Goal: Transaction & Acquisition: Purchase product/service

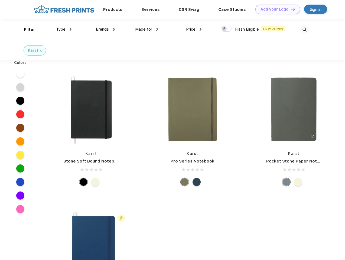
click at [275, 9] on link "Add your Logo Design Tool" at bounding box center [277, 9] width 45 height 9
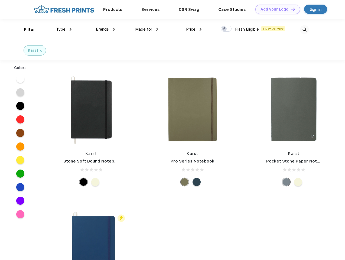
click at [0, 0] on div "Design Tool" at bounding box center [0, 0] width 0 height 0
click at [290, 9] on link "Add your Logo Design Tool" at bounding box center [277, 9] width 45 height 9
click at [26, 29] on div "Filter" at bounding box center [29, 30] width 11 height 6
click at [64, 29] on span "Type" at bounding box center [60, 29] width 9 height 5
click at [105, 29] on span "Brands" at bounding box center [102, 29] width 13 height 5
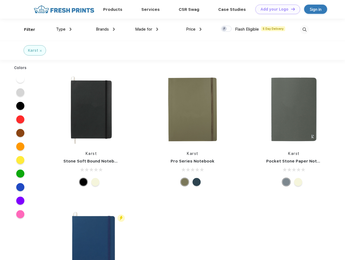
click at [147, 29] on span "Made for" at bounding box center [143, 29] width 17 height 5
click at [194, 29] on span "Price" at bounding box center [190, 29] width 9 height 5
click at [226, 29] on div at bounding box center [226, 29] width 11 height 6
click at [224, 29] on input "checkbox" at bounding box center [223, 27] width 4 height 4
click at [304, 29] on img at bounding box center [304, 29] width 9 height 9
